Goal: Task Accomplishment & Management: Manage account settings

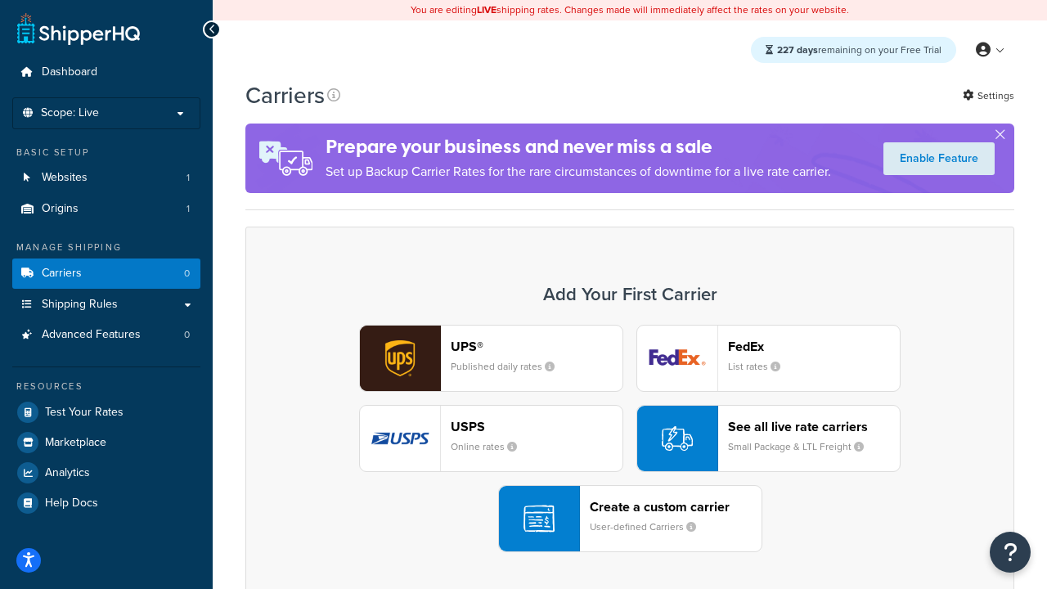
click at [630, 439] on div "UPS® Published daily rates FedEx List rates USPS Online rates See all live rate…" at bounding box center [630, 438] width 735 height 227
click at [814, 346] on header "FedEx" at bounding box center [814, 347] width 172 height 16
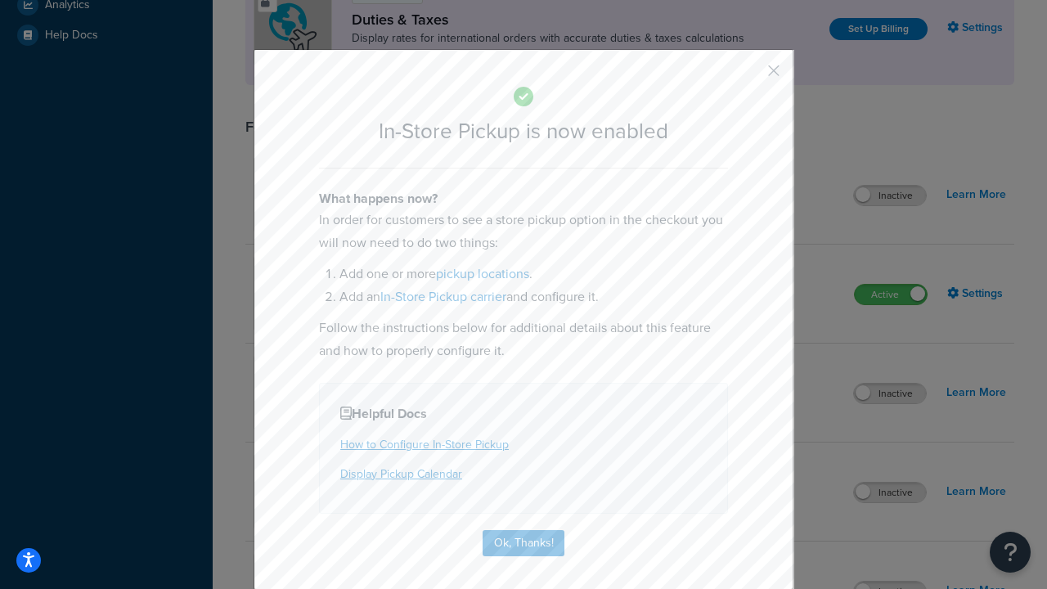
click at [750, 76] on button "button" at bounding box center [750, 76] width 4 height 4
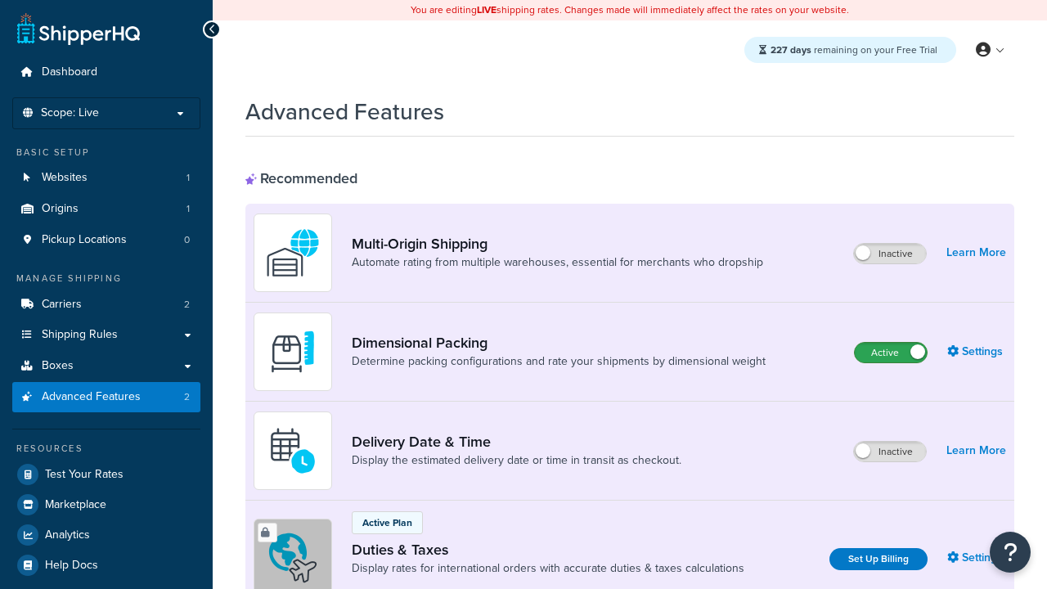
click at [891, 353] on label "Active" at bounding box center [891, 353] width 72 height 20
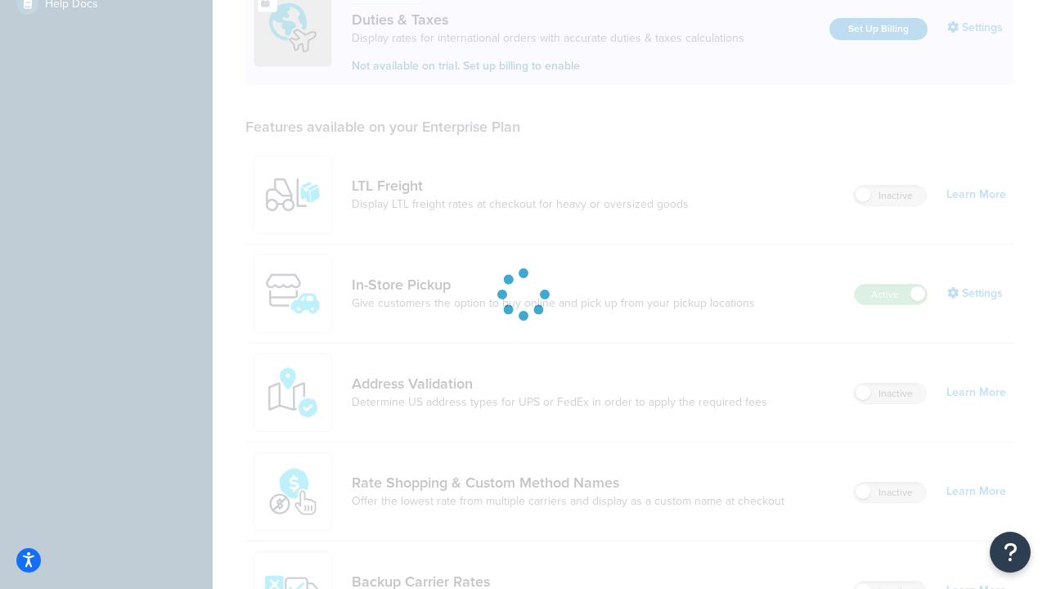
scroll to position [499, 0]
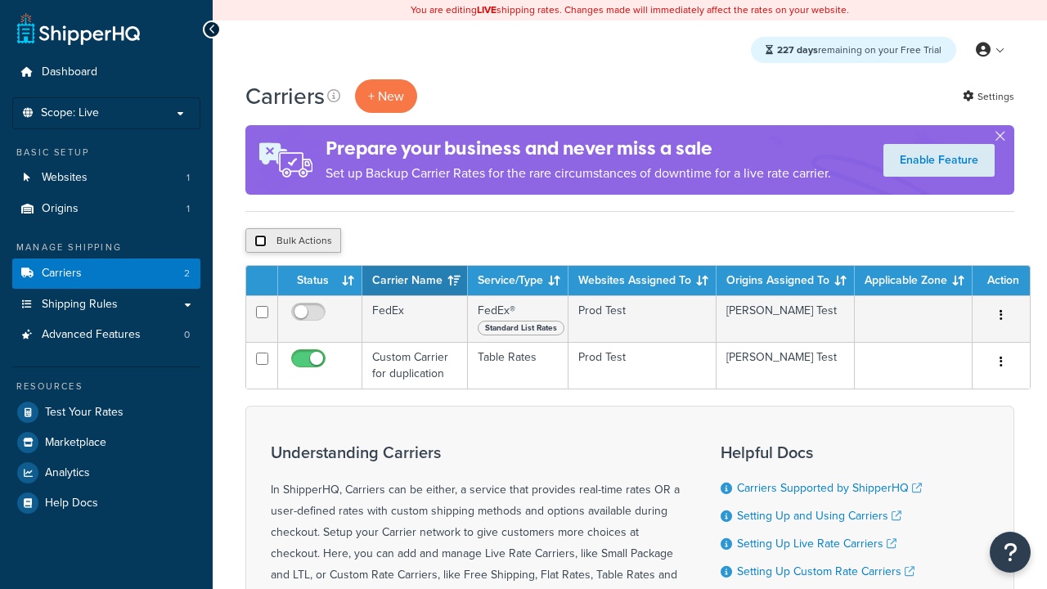
click at [260, 241] on input "checkbox" at bounding box center [260, 241] width 12 height 12
checkbox input "true"
click at [0, 0] on button "Delete" at bounding box center [0, 0] width 0 height 0
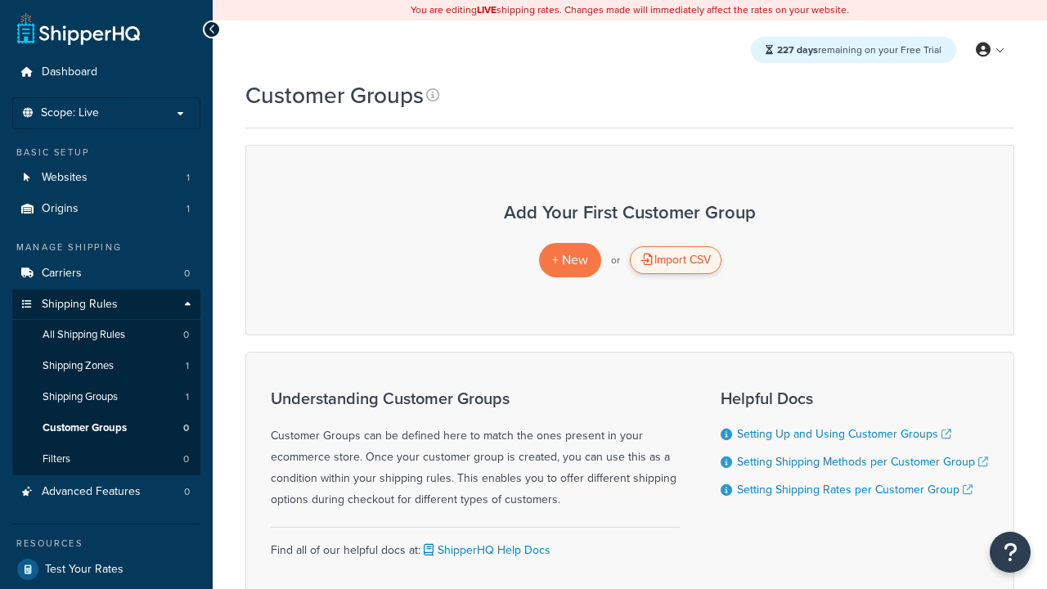
click at [675, 260] on div "Import CSV" at bounding box center [676, 260] width 92 height 28
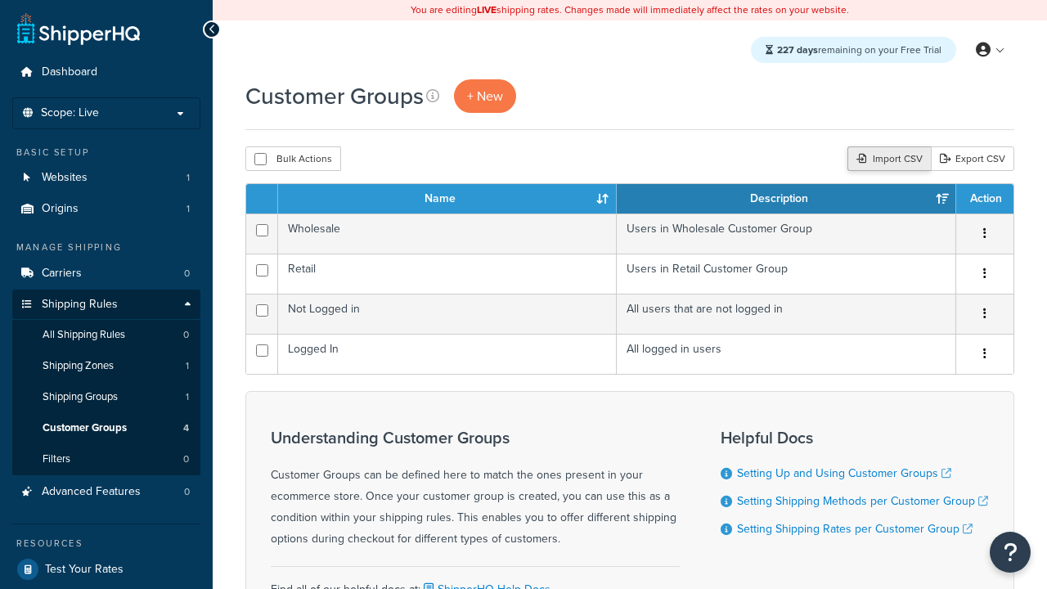
click at [887, 160] on div "Import CSV" at bounding box center [889, 158] width 83 height 25
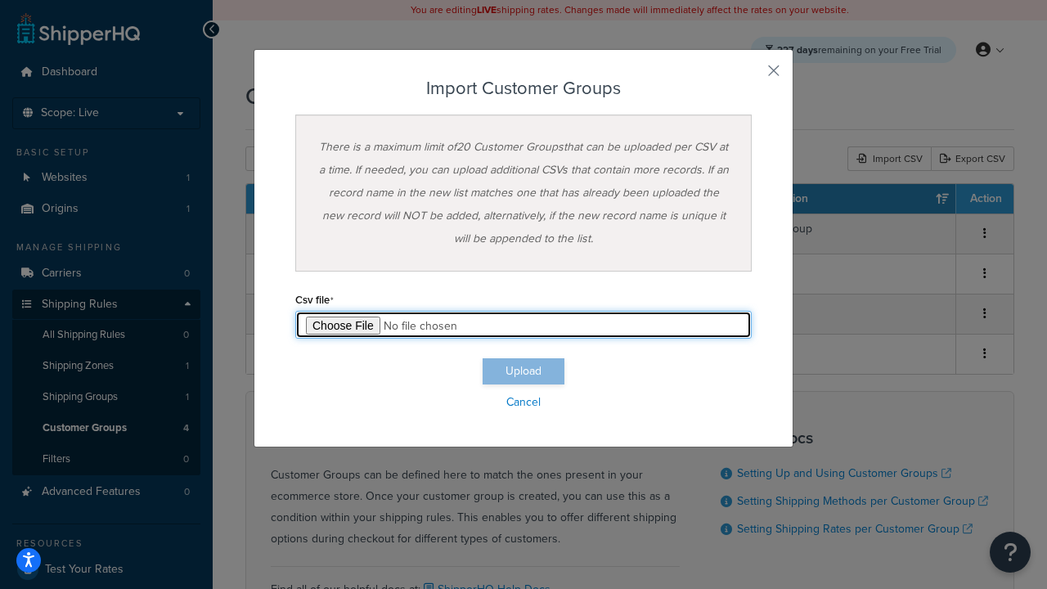
click at [524, 325] on input "file" at bounding box center [523, 325] width 457 height 28
type input "C:\fakepath\importCustomerGroupsFailure.csv"
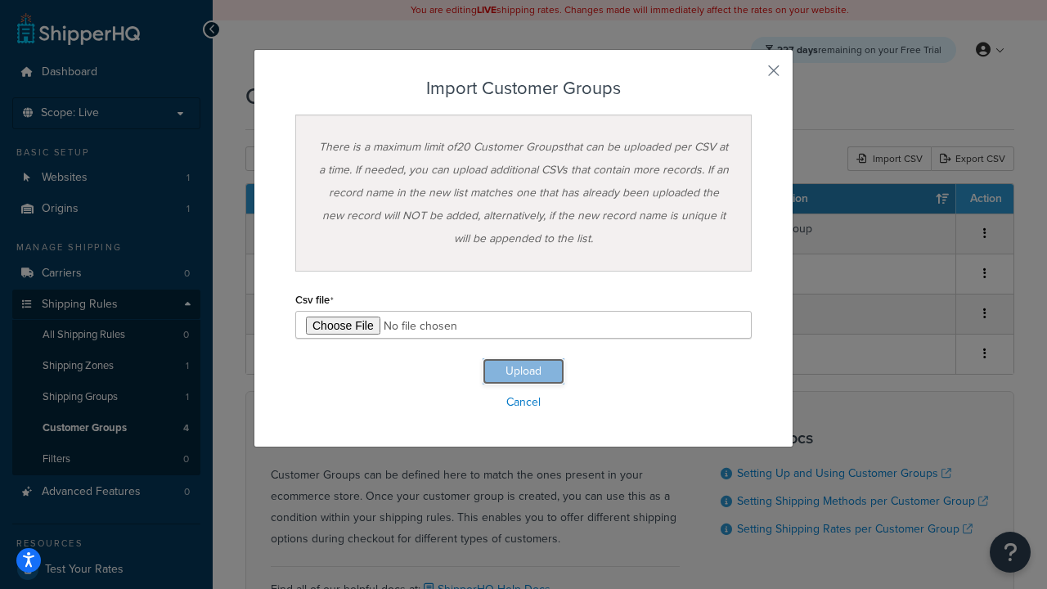
click at [524, 372] on button "Upload" at bounding box center [524, 371] width 82 height 26
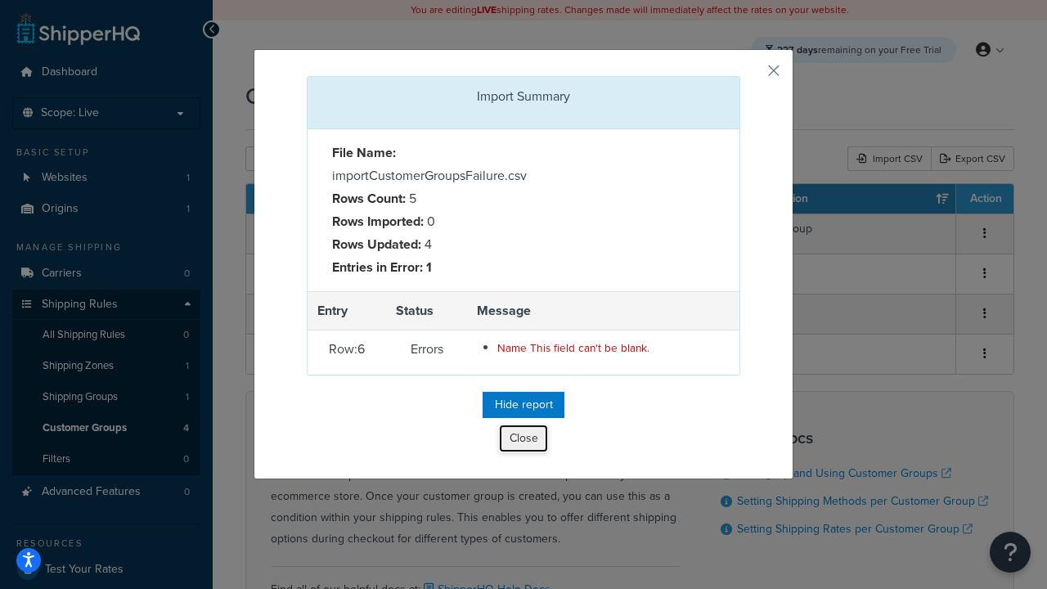
click at [524, 442] on button "Close" at bounding box center [523, 439] width 49 height 28
